Goal: Find specific page/section: Find specific page/section

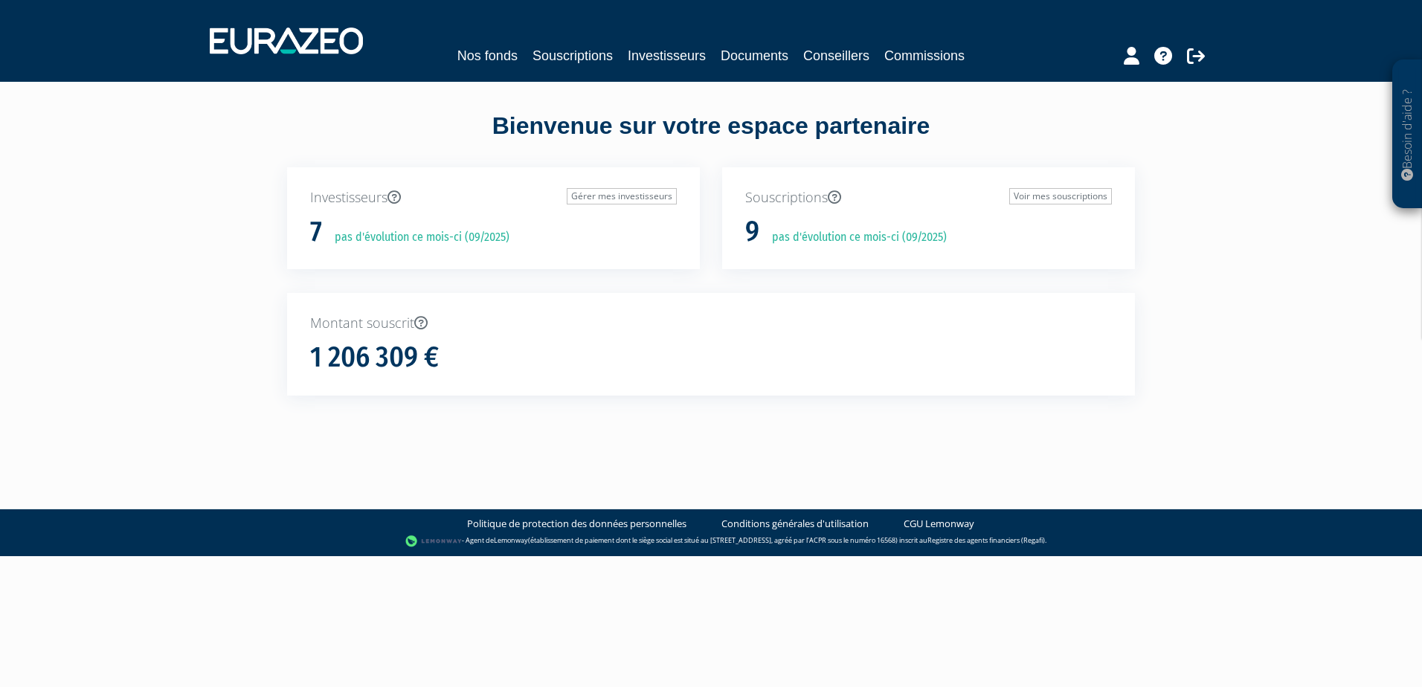
click at [354, 236] on p "pas d'évolution ce mois-ci (09/2025)" at bounding box center [416, 237] width 185 height 17
drag, startPoint x: 354, startPoint y: 236, endPoint x: 196, endPoint y: 269, distance: 161.2
click at [195, 271] on div "Besoin d'aide ? × J'ai besoin d'aide Si vous avez une question à propos du fonc…" at bounding box center [711, 224] width 1422 height 449
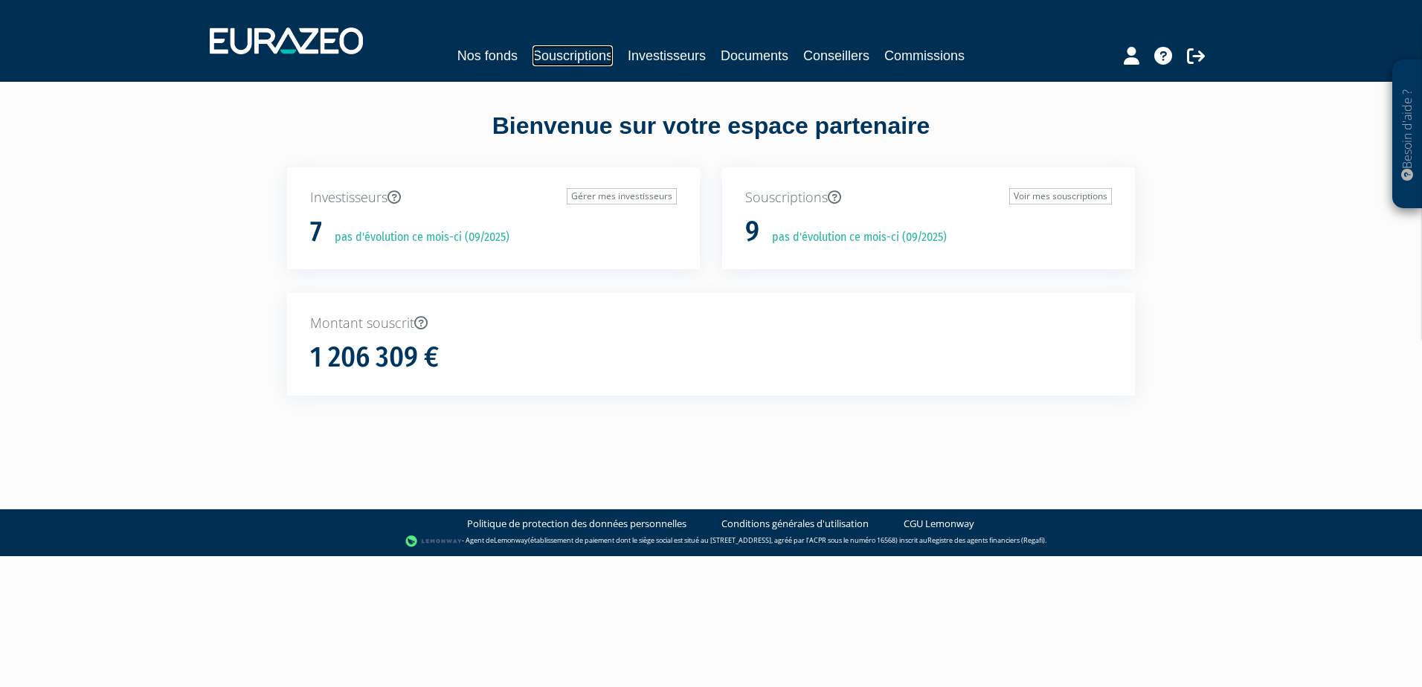
click at [579, 57] on link "Souscriptions" at bounding box center [572, 55] width 80 height 21
